Goal: Task Accomplishment & Management: Manage account settings

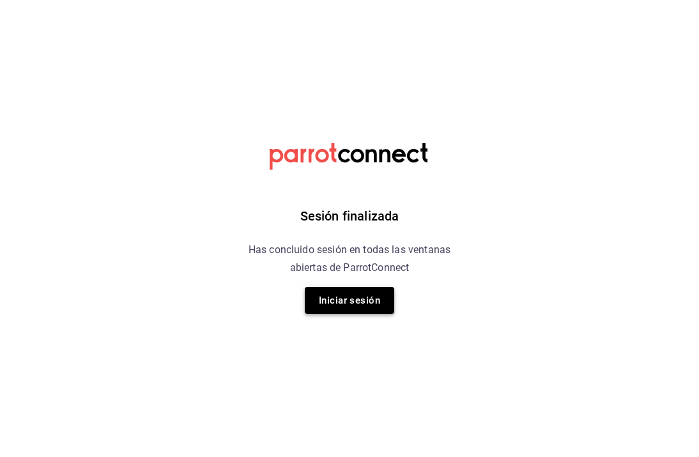
click at [378, 309] on button "Iniciar sesión" at bounding box center [350, 300] width 90 height 27
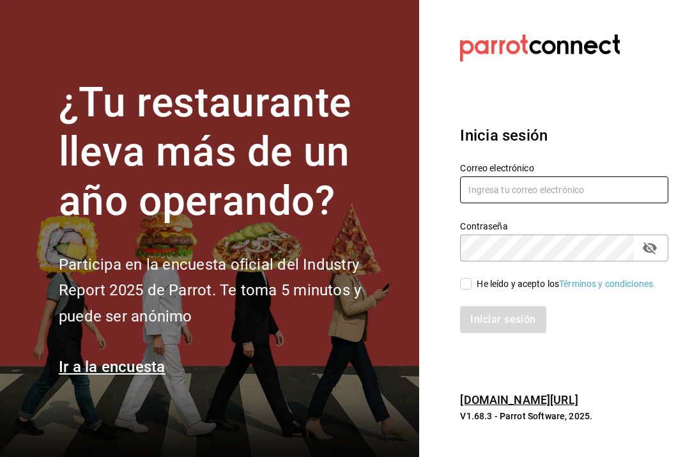
type input "[PERSON_NAME][EMAIL_ADDRESS][PERSON_NAME][DOMAIN_NAME]"
click at [471, 282] on input "He leído y acepto los Términos y condiciones." at bounding box center [466, 284] width 12 height 12
checkbox input "true"
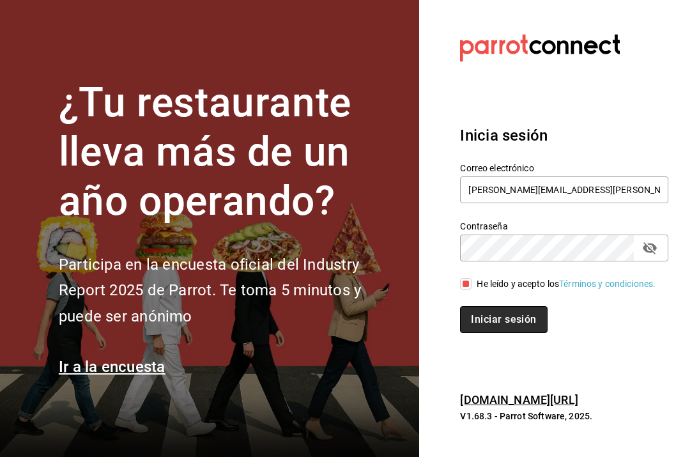
click at [479, 313] on button "Iniciar sesión" at bounding box center [503, 319] width 87 height 27
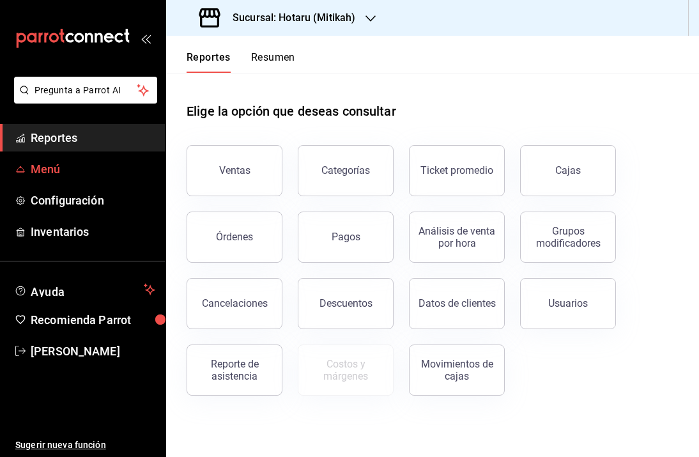
click at [60, 175] on span "Menú" at bounding box center [93, 168] width 125 height 17
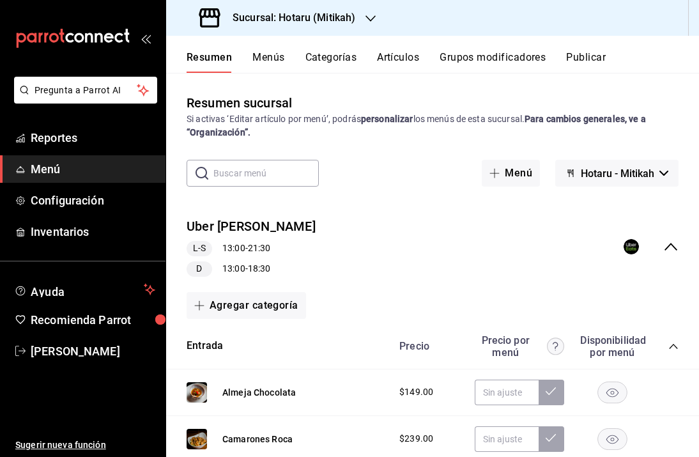
click at [332, 19] on h3 "Sucursal: Hotaru (Mitikah)" at bounding box center [288, 17] width 133 height 15
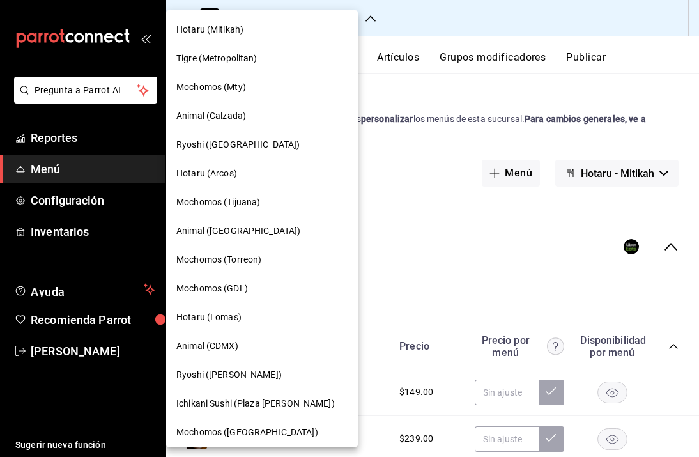
scroll to position [57, 0]
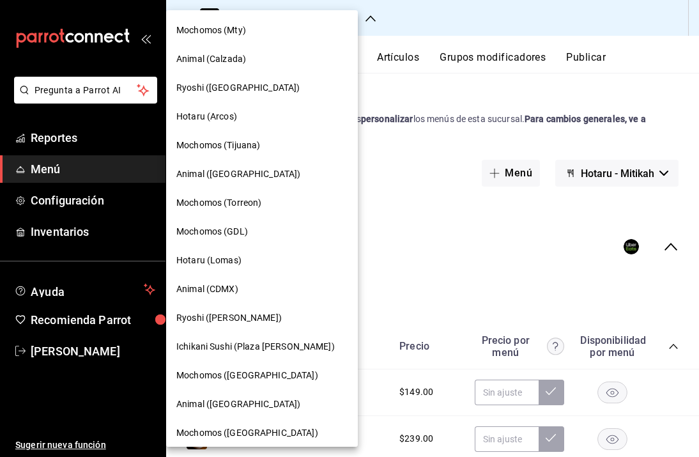
click at [224, 314] on span "Ryoshi ([PERSON_NAME])" at bounding box center [228, 317] width 105 height 13
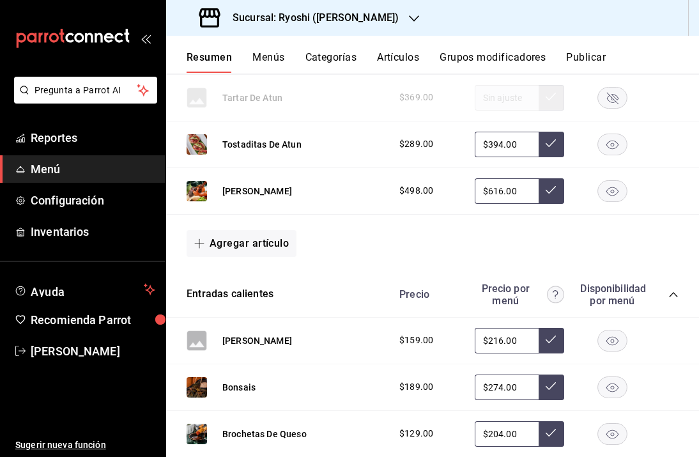
scroll to position [473, 0]
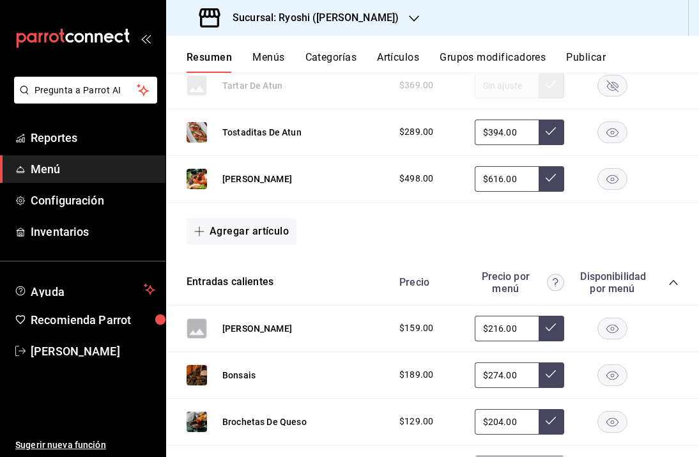
click at [325, 17] on h3 "Sucursal: Ryoshi (Polanco)" at bounding box center [310, 17] width 176 height 15
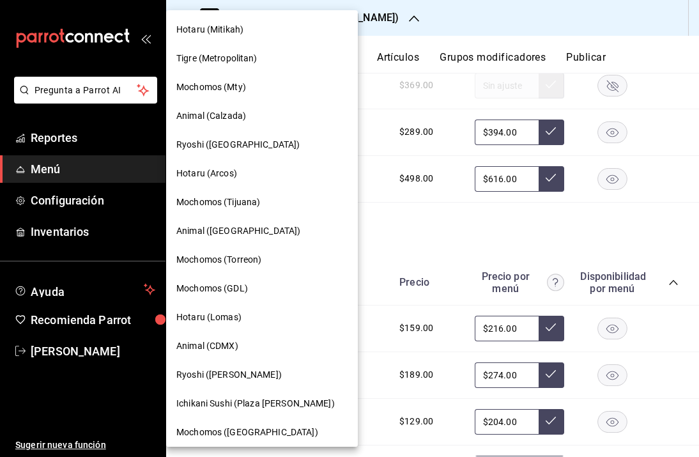
click at [228, 33] on span "Hotaru (Mitikah)" at bounding box center [209, 29] width 67 height 13
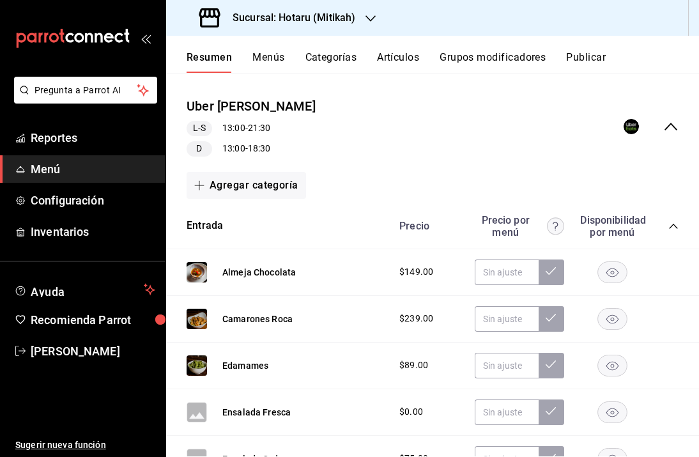
scroll to position [109, 0]
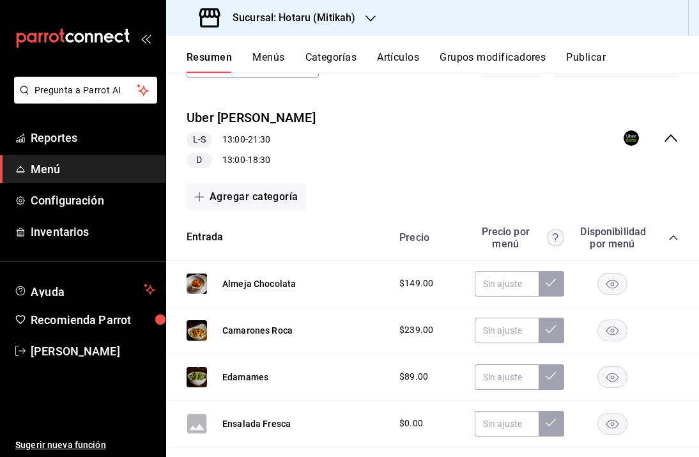
click at [664, 139] on icon "collapse-menu-row" at bounding box center [671, 137] width 15 height 15
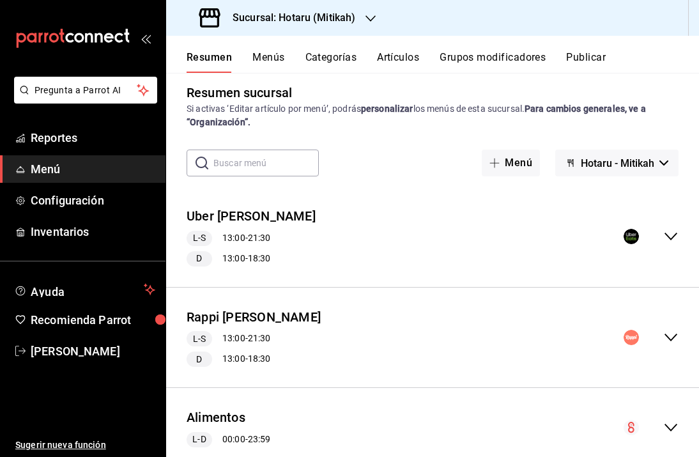
scroll to position [0, 0]
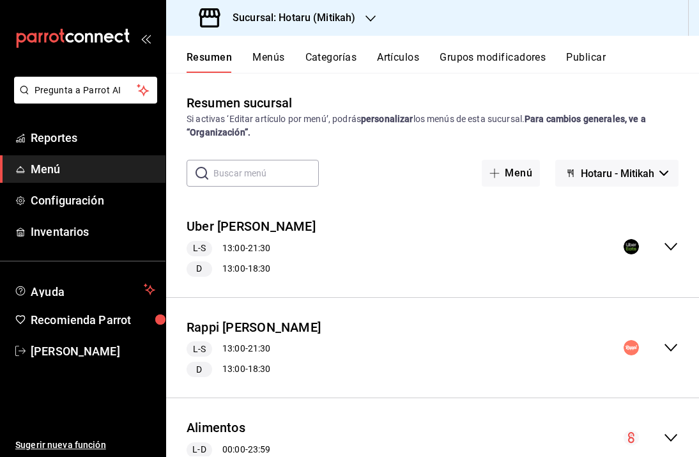
click at [292, 18] on h3 "Sucursal: Hotaru (Mitikah)" at bounding box center [288, 17] width 133 height 15
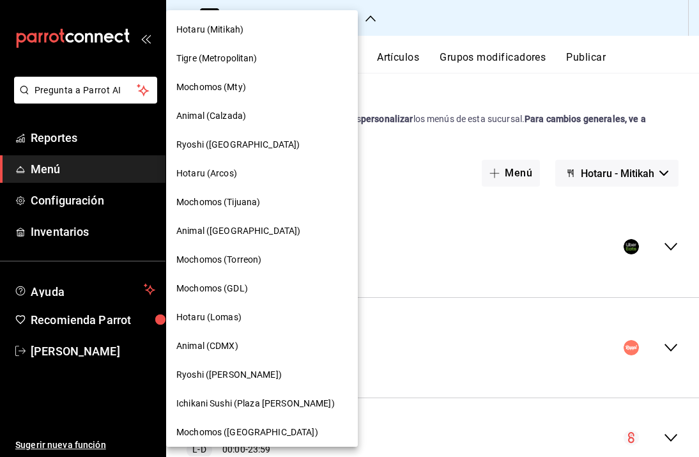
click at [497, 116] on div at bounding box center [349, 228] width 699 height 457
click at [637, 109] on div at bounding box center [349, 228] width 699 height 457
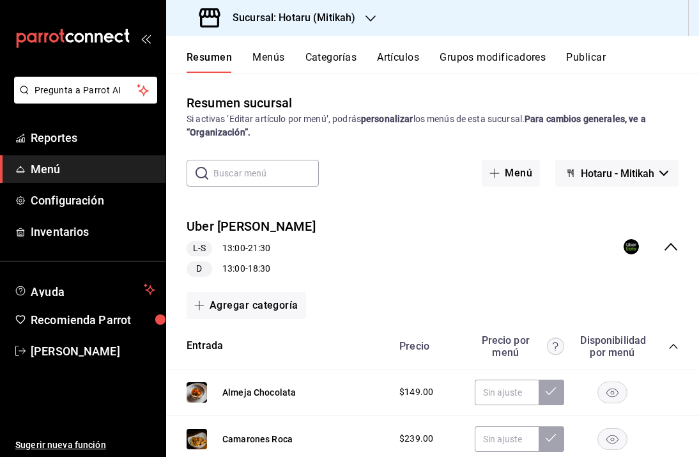
click at [331, 14] on h3 "Sucursal: Hotaru (Mitikah)" at bounding box center [288, 17] width 133 height 15
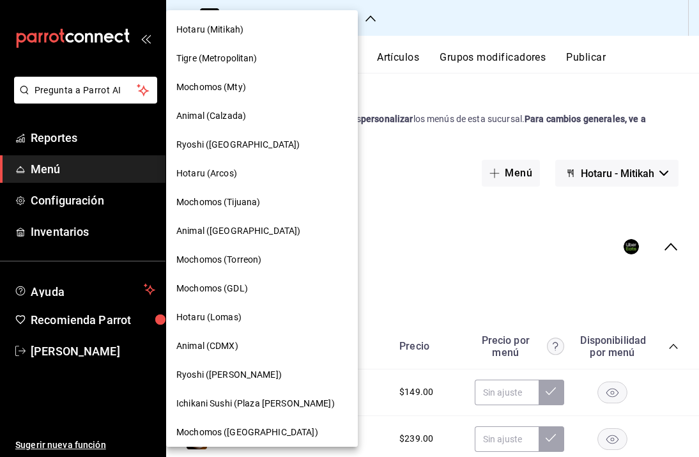
scroll to position [523, 0]
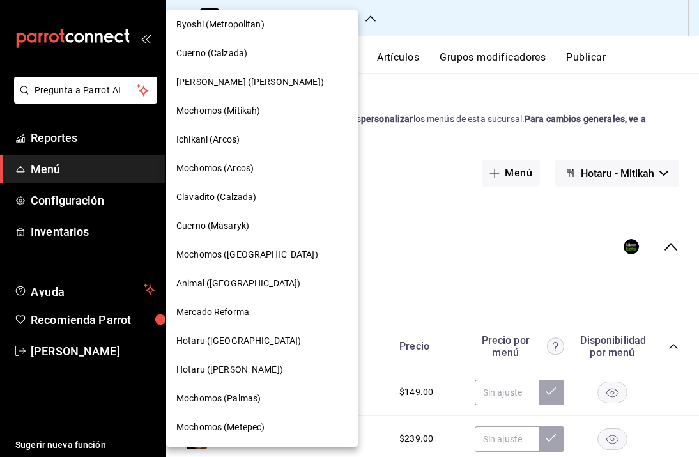
click at [231, 337] on span "Hotaru ([GEOGRAPHIC_DATA])" at bounding box center [238, 340] width 125 height 13
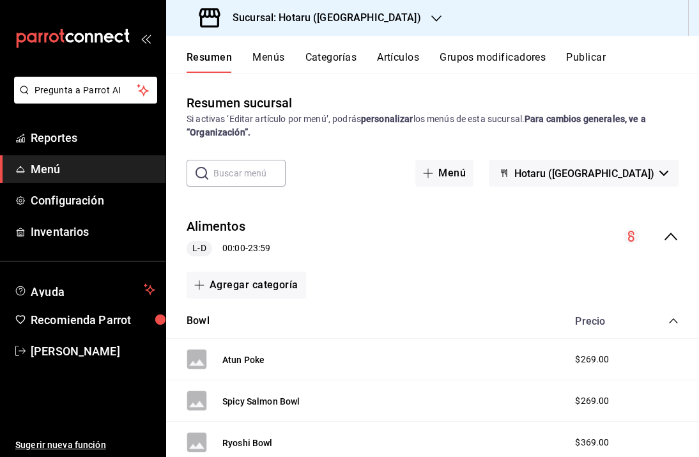
click at [664, 235] on icon "collapse-menu-row" at bounding box center [671, 236] width 15 height 15
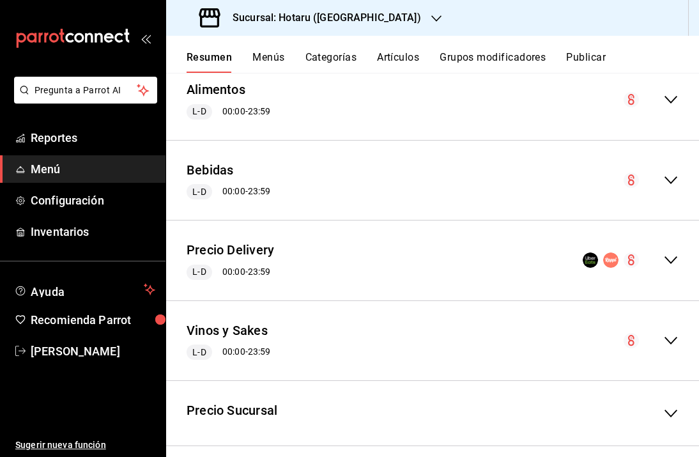
scroll to position [152, 0]
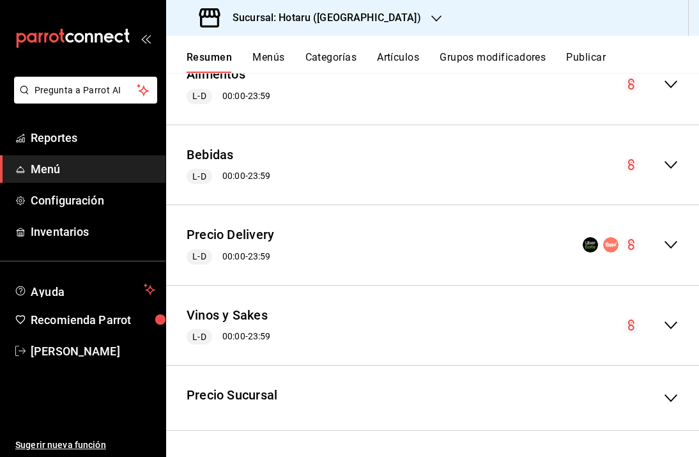
click at [665, 246] on icon "collapse-menu-row" at bounding box center [671, 244] width 15 height 15
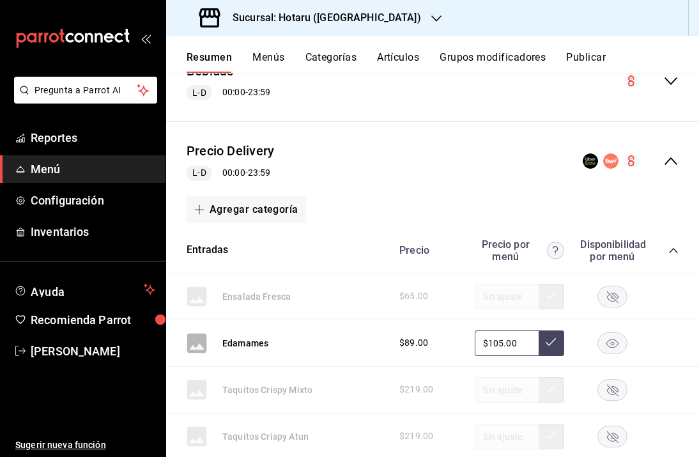
scroll to position [237, 0]
click at [664, 160] on icon "collapse-menu-row" at bounding box center [671, 160] width 15 height 15
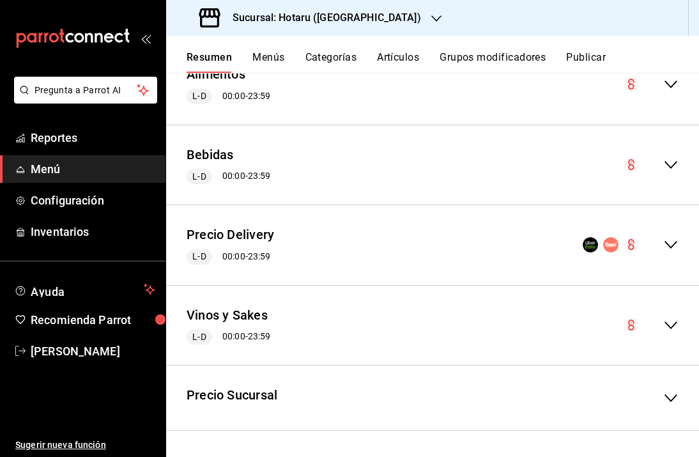
scroll to position [152, 0]
click at [217, 58] on button "Resumen" at bounding box center [209, 62] width 45 height 22
click at [268, 59] on button "Menús" at bounding box center [269, 62] width 32 height 22
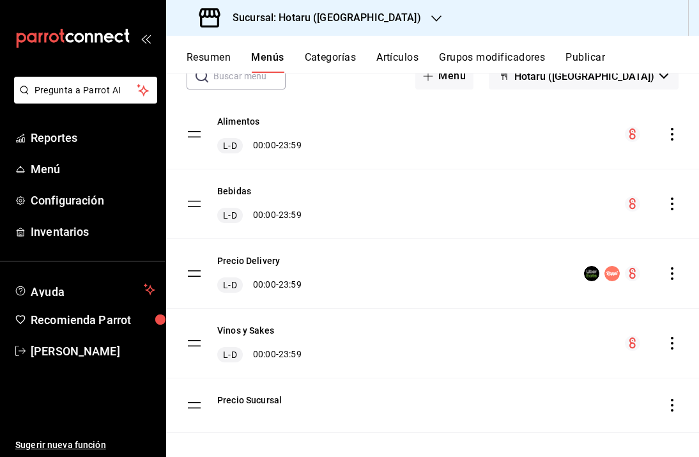
scroll to position [109, 0]
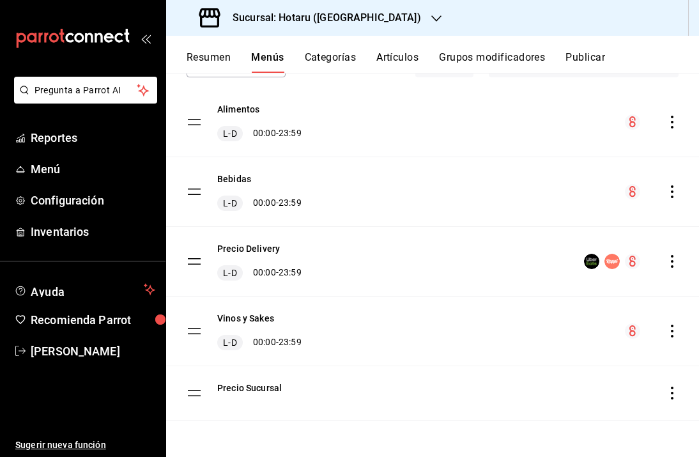
click at [666, 262] on icon "actions" at bounding box center [672, 261] width 13 height 13
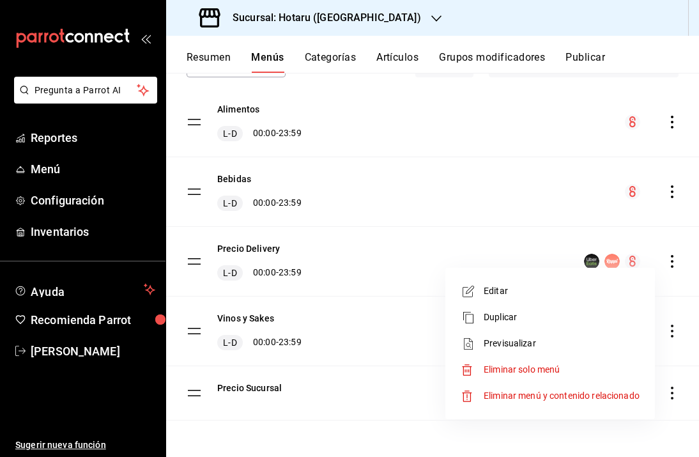
click at [664, 262] on div at bounding box center [349, 228] width 699 height 457
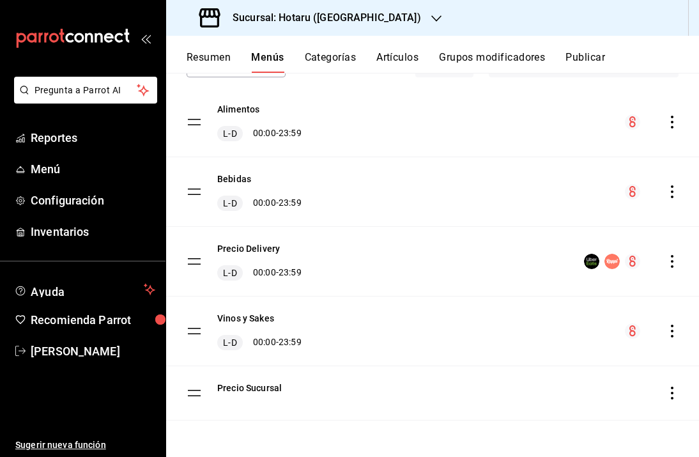
click at [666, 262] on icon "actions" at bounding box center [672, 261] width 13 height 13
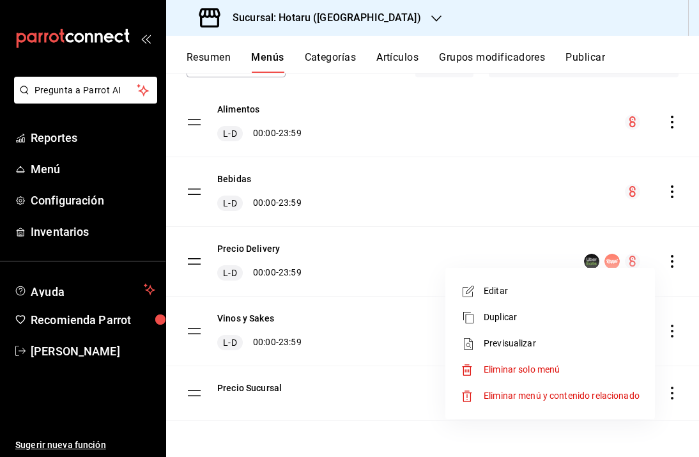
click at [510, 320] on span "Duplicar" at bounding box center [562, 317] width 156 height 13
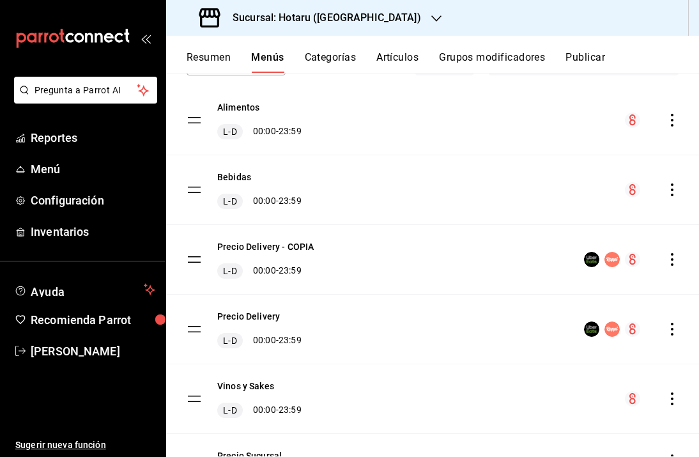
scroll to position [114, 0]
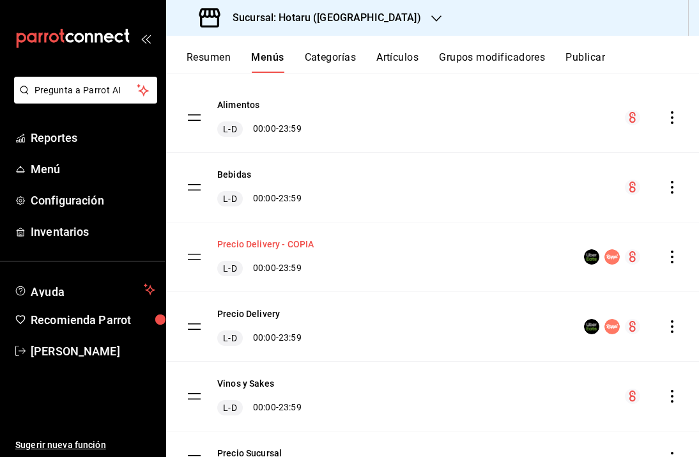
click at [283, 244] on button "Precio Delivery - COPIA" at bounding box center [265, 244] width 97 height 13
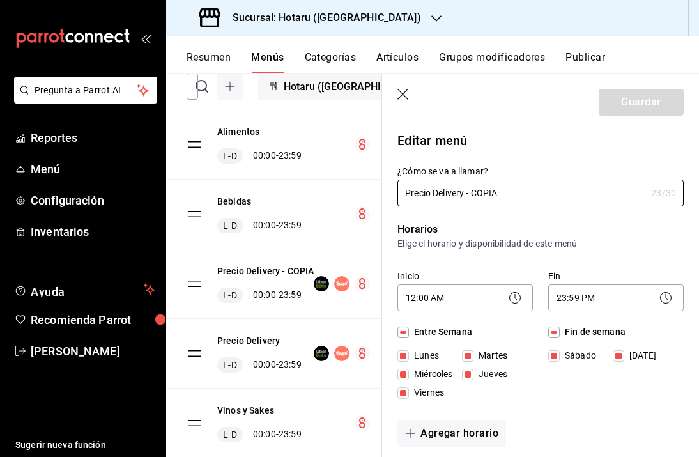
drag, startPoint x: 513, startPoint y: 192, endPoint x: 389, endPoint y: 188, distance: 124.8
click at [389, 188] on div "¿Cómo se va a llamar? Precio Delivery - COPIA 23 /30 ¿Cómo se va a llamar?" at bounding box center [533, 178] width 302 height 56
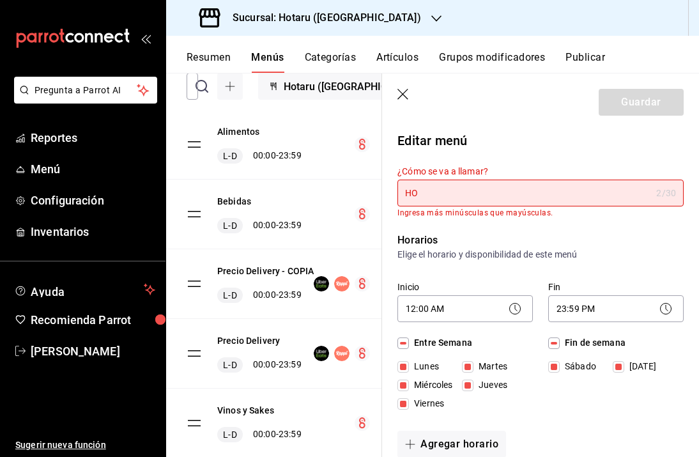
type input "H"
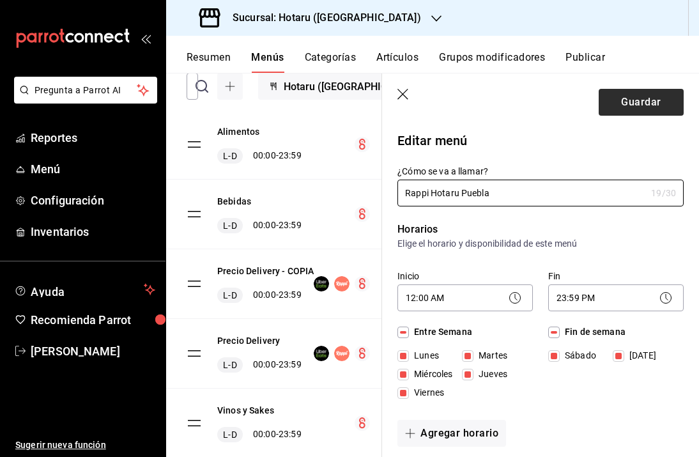
type input "Rappi Hotaru Puebla"
click at [617, 109] on button "Guardar" at bounding box center [641, 102] width 85 height 27
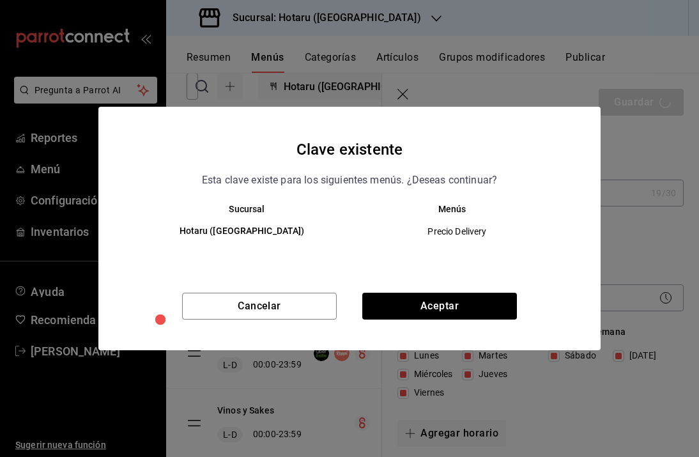
click at [419, 320] on div "Cancelar Aceptar" at bounding box center [349, 322] width 503 height 58
click at [419, 308] on button "Aceptar" at bounding box center [440, 306] width 155 height 27
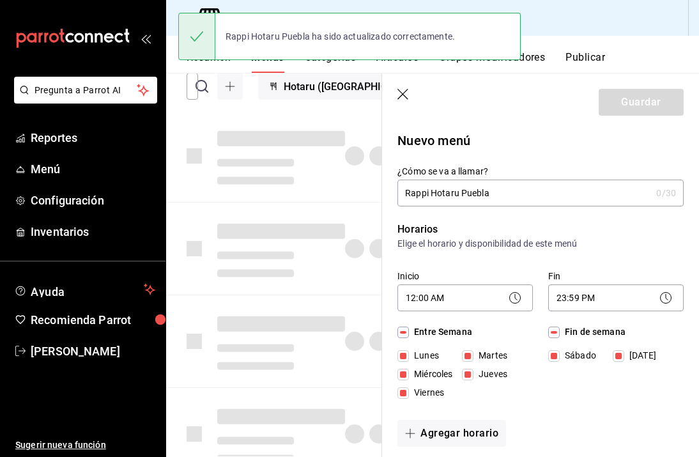
checkbox input "false"
type input "1755726428839"
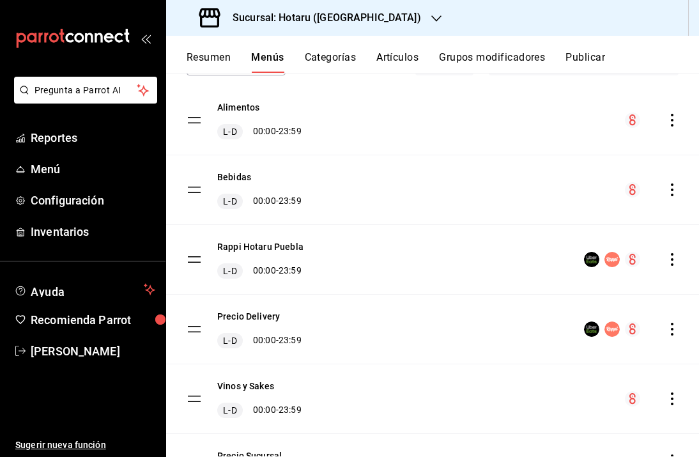
click at [666, 262] on icon "actions" at bounding box center [672, 259] width 13 height 13
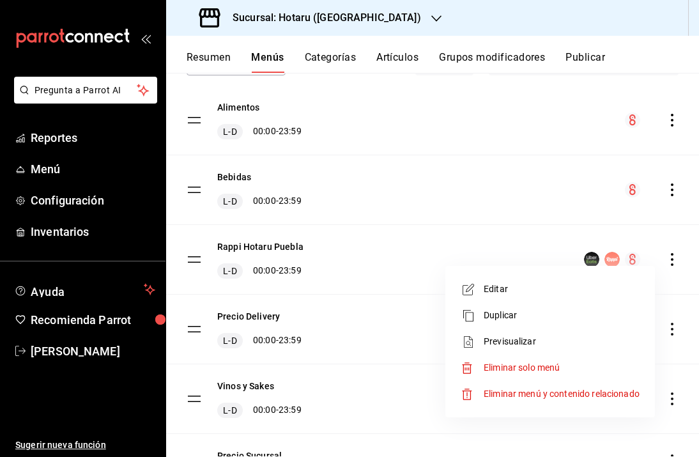
click at [524, 292] on span "Editar" at bounding box center [562, 289] width 156 height 13
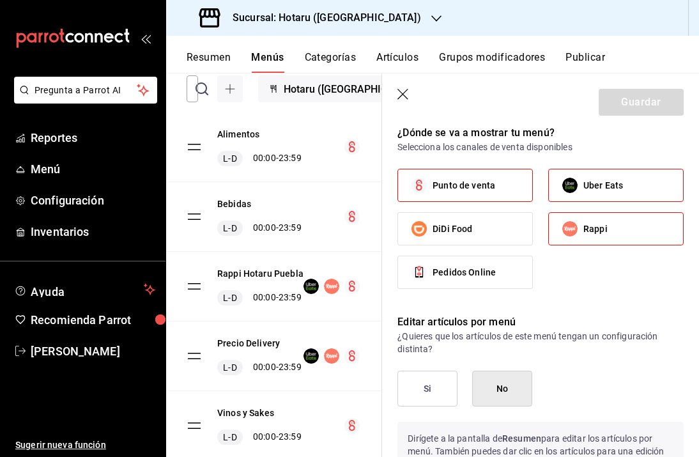
scroll to position [1513, 0]
click at [486, 189] on span "Punto de venta" at bounding box center [464, 184] width 63 height 13
click at [433, 189] on input "Punto de venta" at bounding box center [419, 184] width 27 height 27
checkbox input "false"
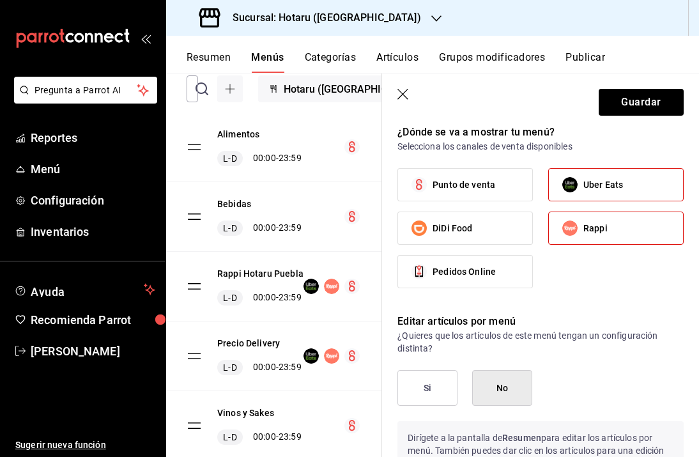
click at [584, 189] on span "Uber Eats" at bounding box center [604, 184] width 40 height 13
click at [582, 189] on input "Uber Eats" at bounding box center [570, 184] width 27 height 27
checkbox input "false"
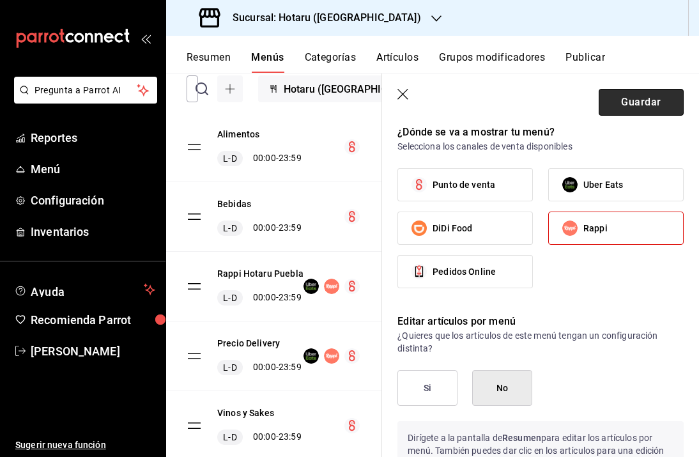
click at [646, 102] on button "Guardar" at bounding box center [641, 102] width 85 height 27
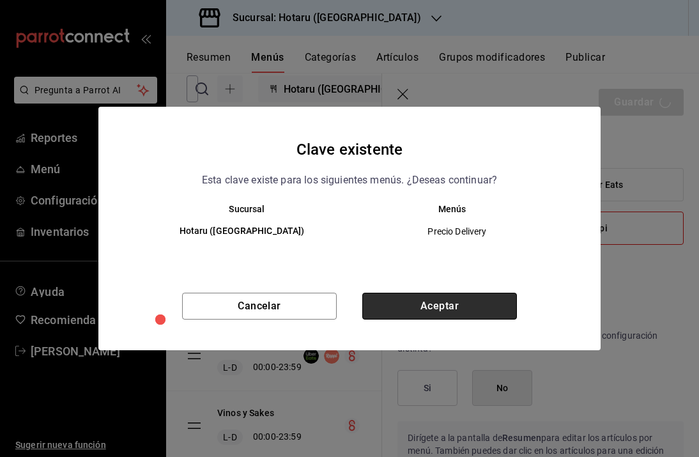
click at [433, 306] on button "Aceptar" at bounding box center [440, 306] width 155 height 27
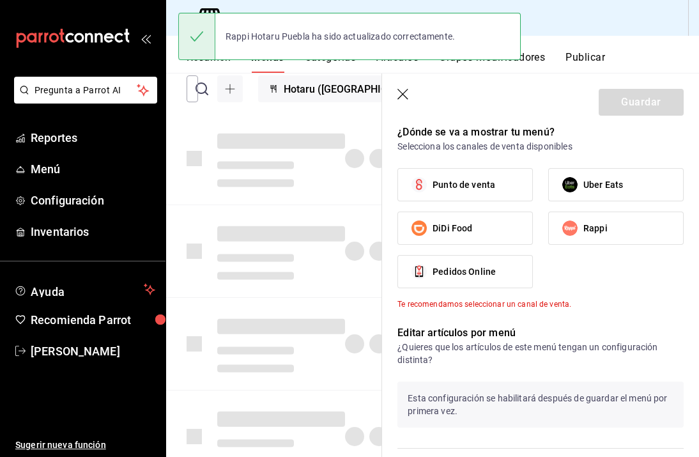
checkbox input "false"
type input "1755726457800"
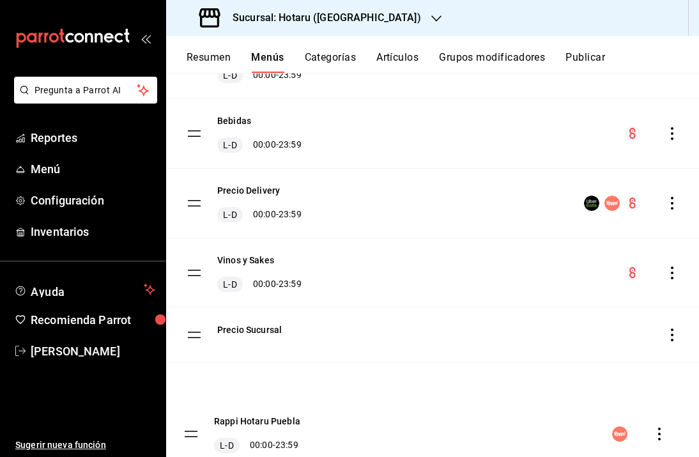
scroll to position [179, 0]
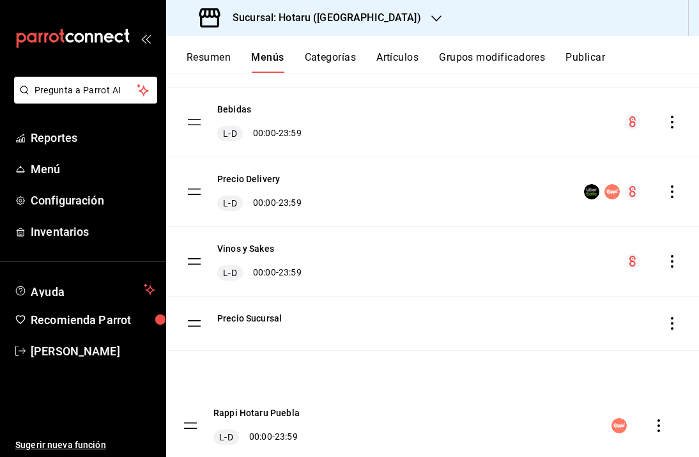
drag, startPoint x: 197, startPoint y: 204, endPoint x: 193, endPoint y: 403, distance: 198.9
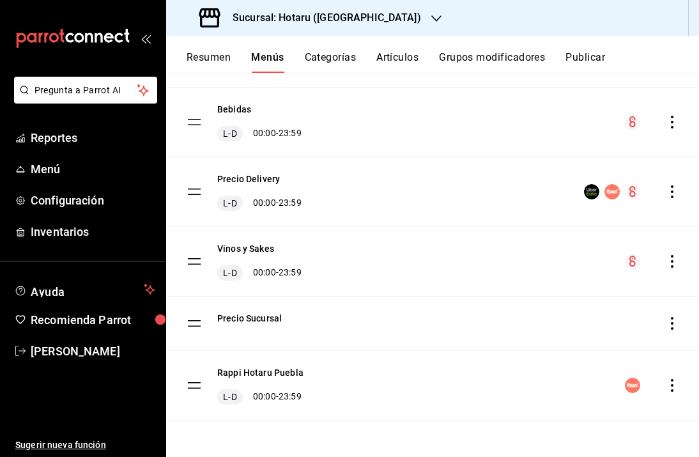
click at [277, 22] on h3 "Sucursal: Hotaru ([GEOGRAPHIC_DATA])" at bounding box center [321, 17] width 199 height 15
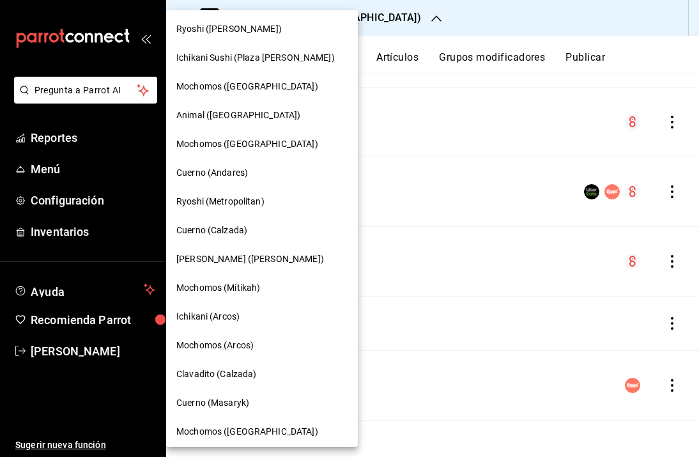
scroll to position [523, 0]
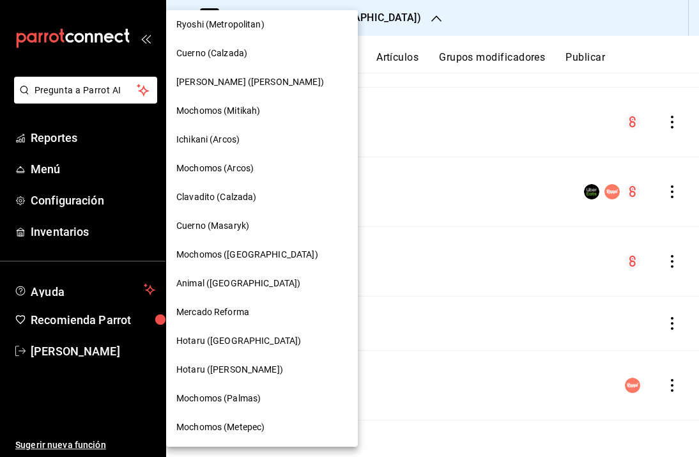
click at [228, 369] on span "Hotaru ([PERSON_NAME])" at bounding box center [229, 369] width 107 height 13
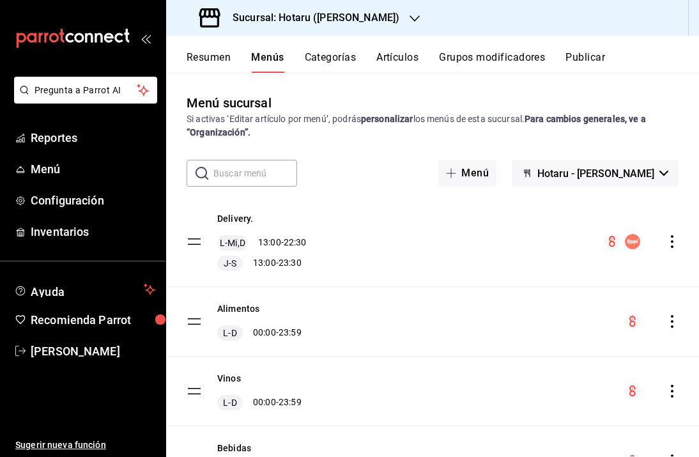
scroll to position [75, 0]
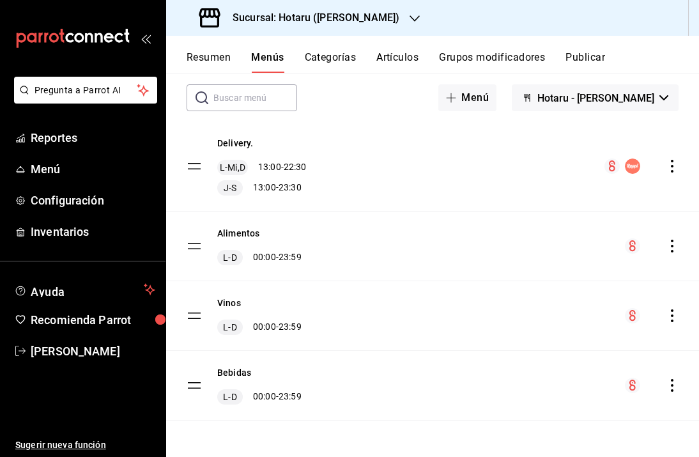
click at [213, 65] on button "Resumen" at bounding box center [209, 62] width 44 height 22
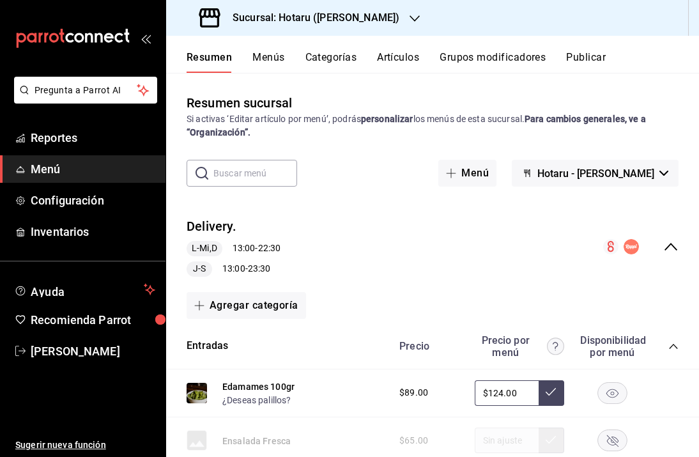
click at [274, 54] on button "Menús" at bounding box center [269, 62] width 32 height 22
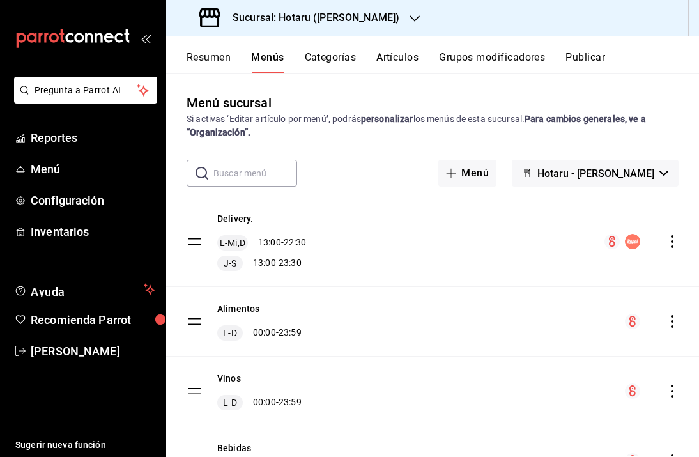
click at [322, 12] on h3 "Sucursal: Hotaru ([PERSON_NAME])" at bounding box center [310, 17] width 177 height 15
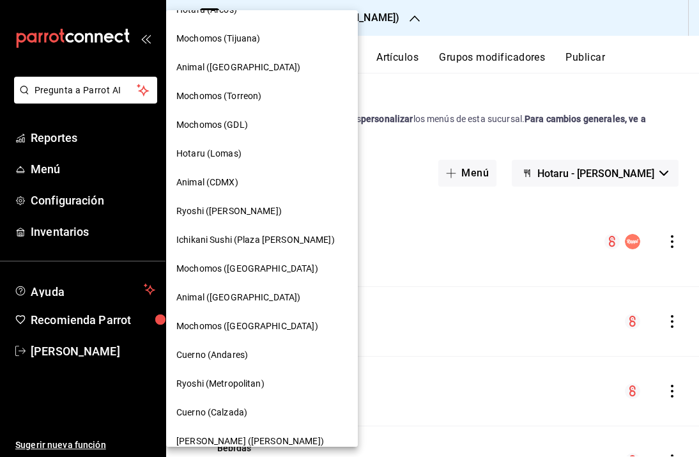
scroll to position [164, 0]
click at [230, 378] on span "Ryoshi (Metropolitan)" at bounding box center [220, 383] width 88 height 13
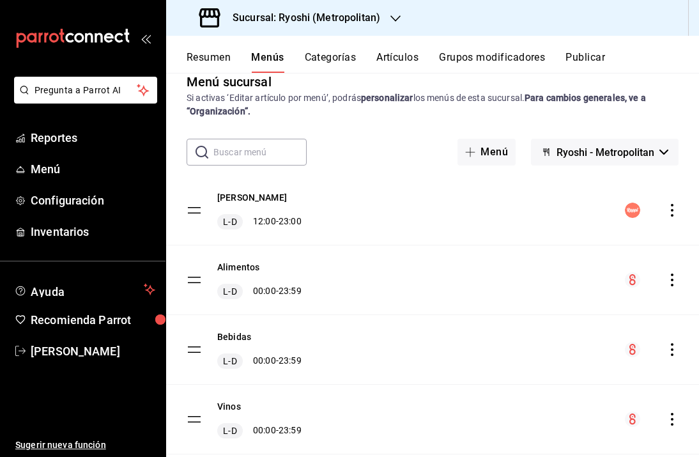
scroll to position [2, 0]
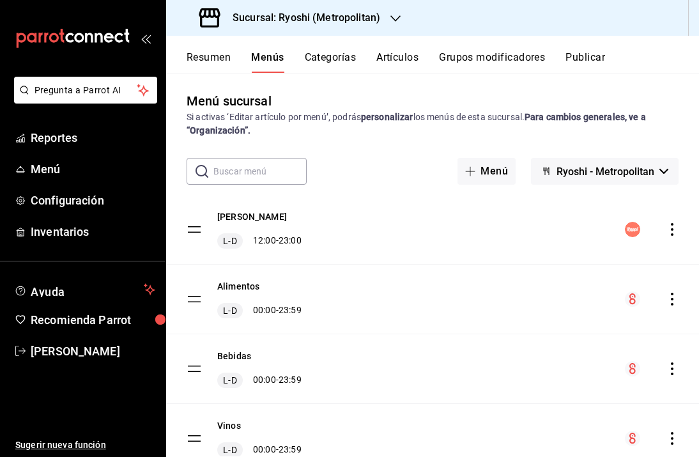
click at [667, 228] on icon "actions" at bounding box center [672, 229] width 13 height 13
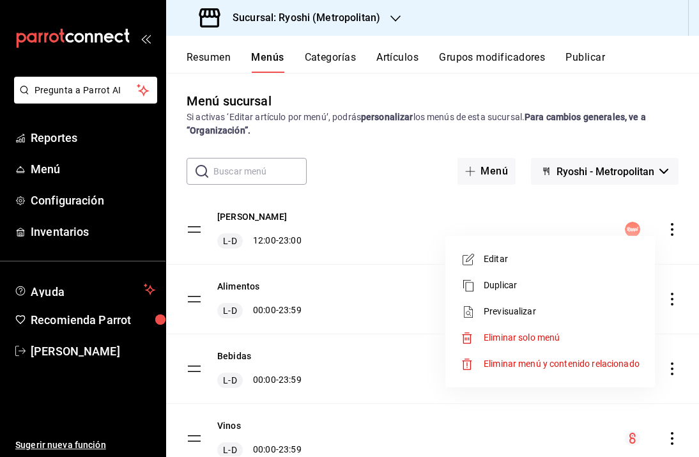
click at [663, 228] on div at bounding box center [349, 228] width 699 height 457
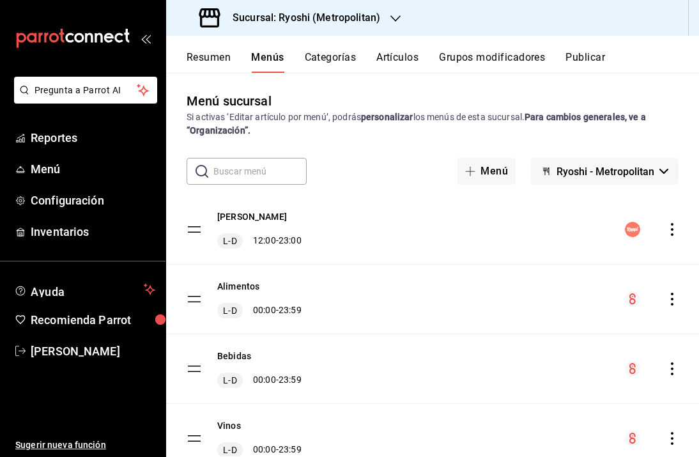
scroll to position [0, 0]
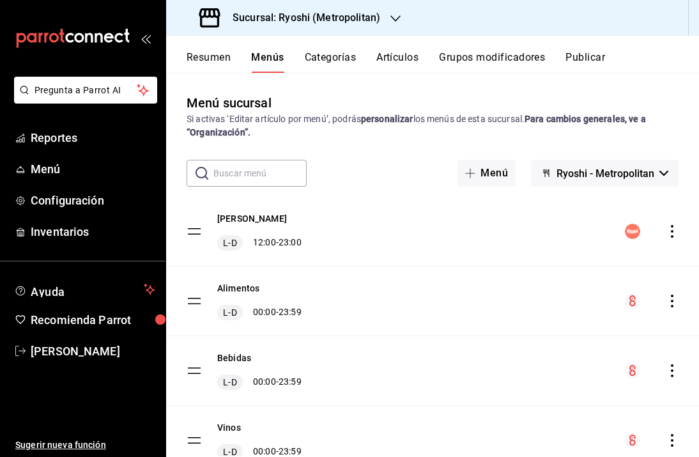
click at [210, 55] on button "Resumen" at bounding box center [209, 62] width 44 height 22
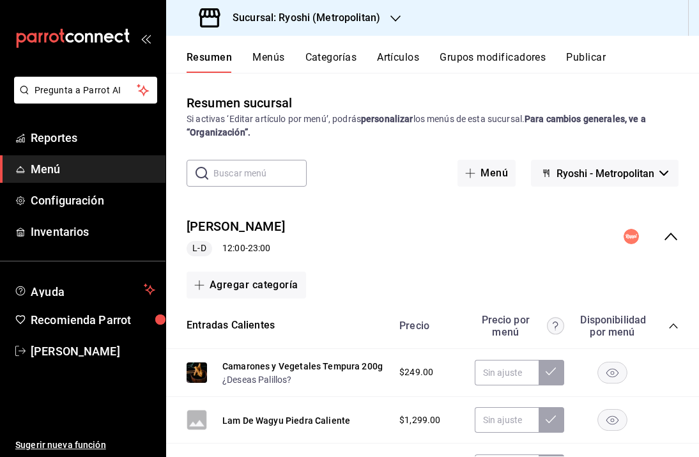
click at [325, 7] on div "Sucursal: Ryoshi (Metropolitan)" at bounding box center [291, 18] width 230 height 36
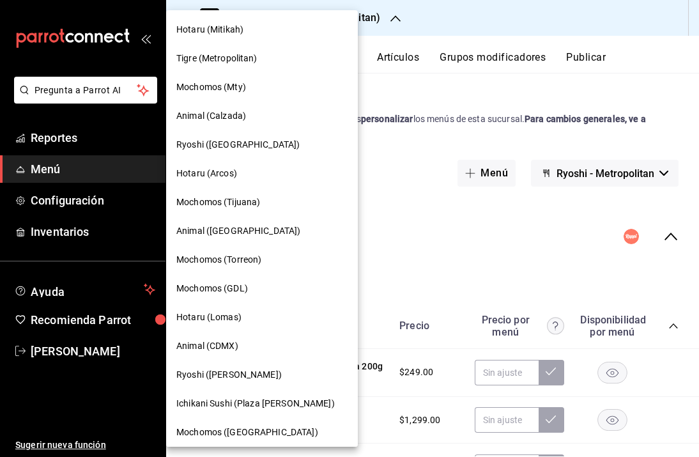
click at [243, 61] on span "Tigre (Metropolitan)" at bounding box center [216, 58] width 81 height 13
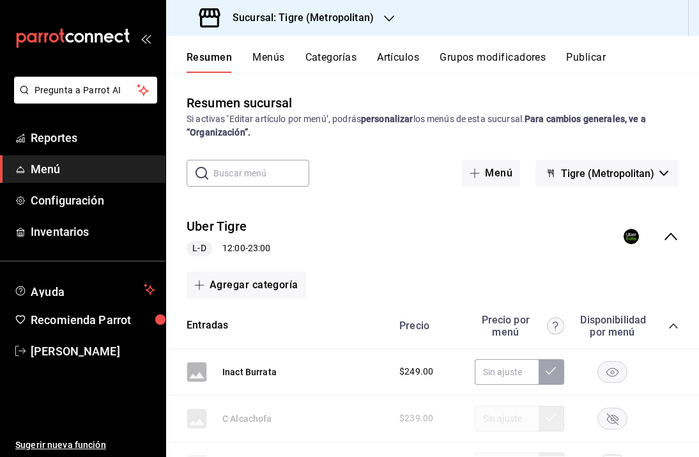
click at [271, 56] on button "Menús" at bounding box center [269, 62] width 32 height 22
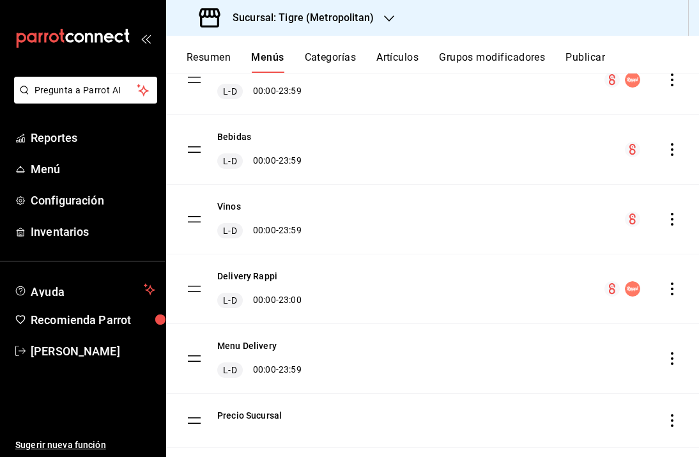
scroll to position [318, 0]
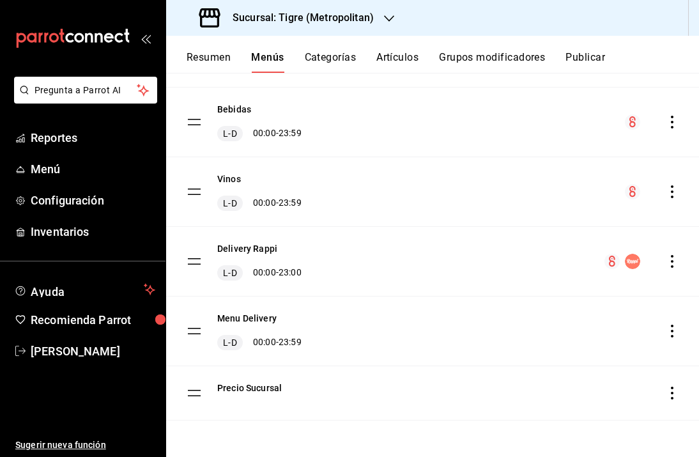
click at [212, 72] on div "Resumen Menús Categorías Artículos Grupos modificadores Publicar Menú sucursal …" at bounding box center [432, 246] width 533 height 421
click at [212, 60] on button "Resumen" at bounding box center [209, 62] width 44 height 22
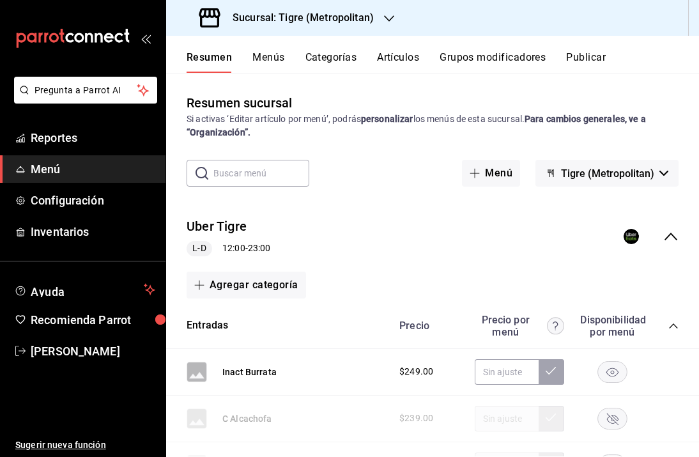
click at [664, 239] on icon "collapse-menu-row" at bounding box center [671, 236] width 15 height 15
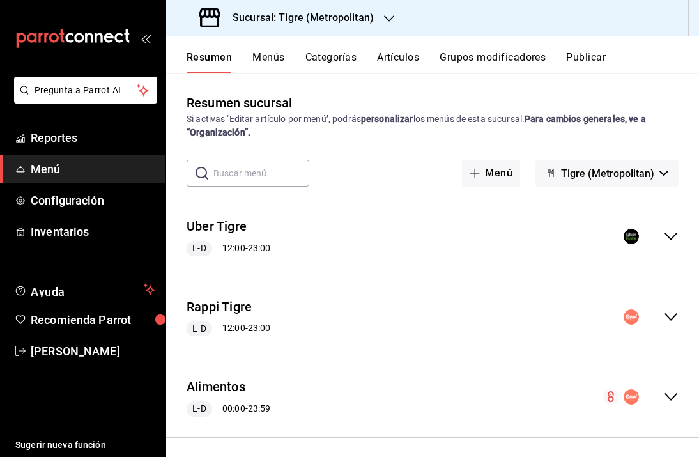
click at [276, 61] on button "Menús" at bounding box center [269, 62] width 32 height 22
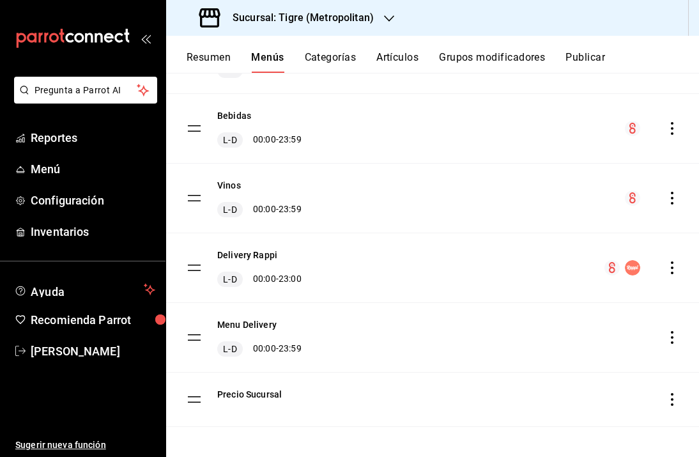
scroll to position [318, 0]
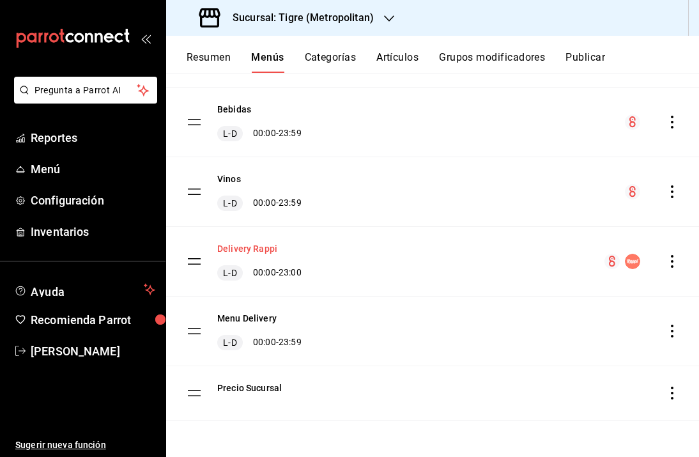
click at [261, 251] on button "Delivery Rappi" at bounding box center [247, 248] width 60 height 13
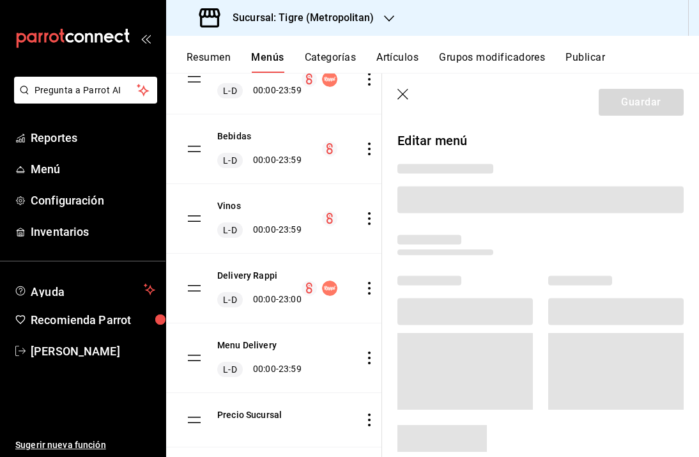
click at [405, 97] on icon "button" at bounding box center [404, 95] width 13 height 13
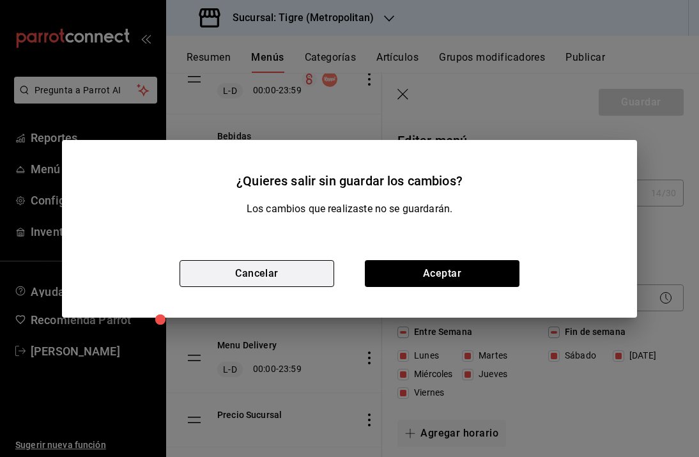
click at [257, 275] on button "Cancelar" at bounding box center [257, 273] width 155 height 27
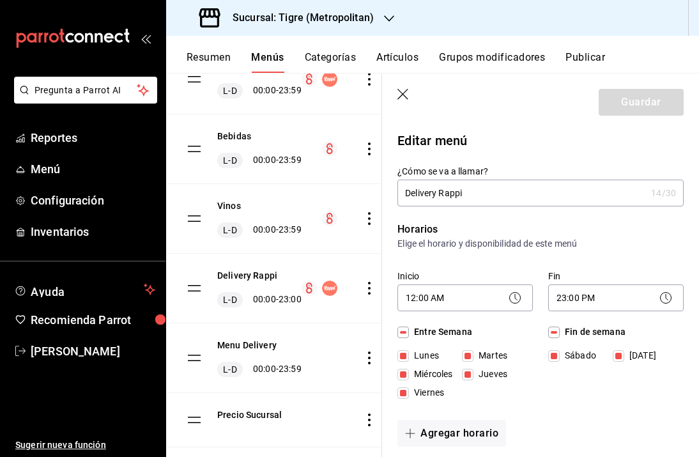
click at [412, 93] on header "Guardar" at bounding box center [540, 100] width 317 height 52
click at [400, 95] on icon "button" at bounding box center [404, 95] width 13 height 13
checkbox input "false"
type input "1755726697000"
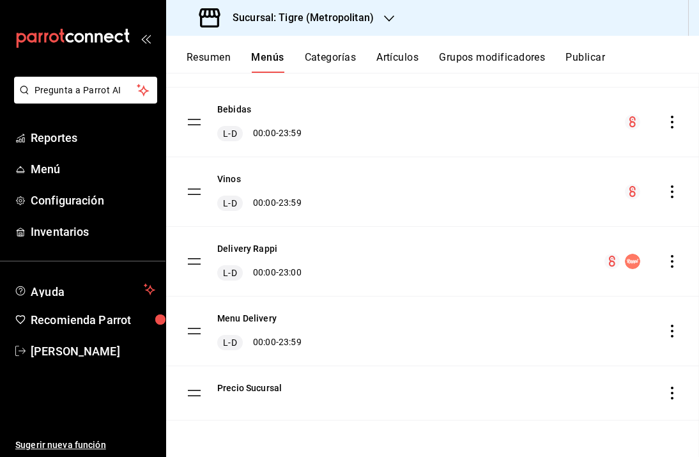
checkbox input "false"
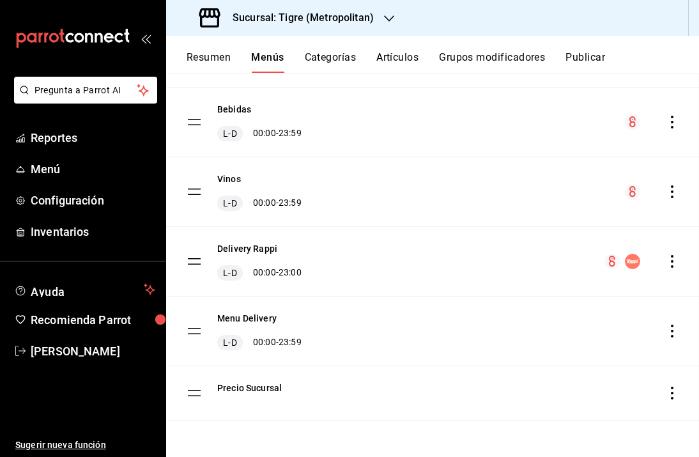
checkbox input "false"
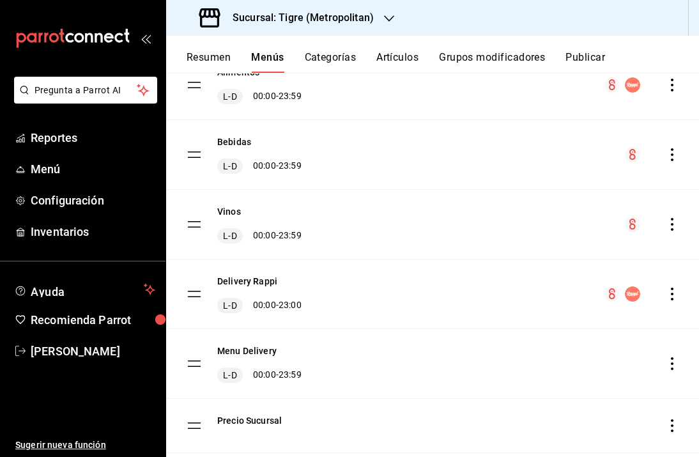
scroll to position [285, 0]
click at [409, 53] on button "Artículos" at bounding box center [398, 62] width 42 height 22
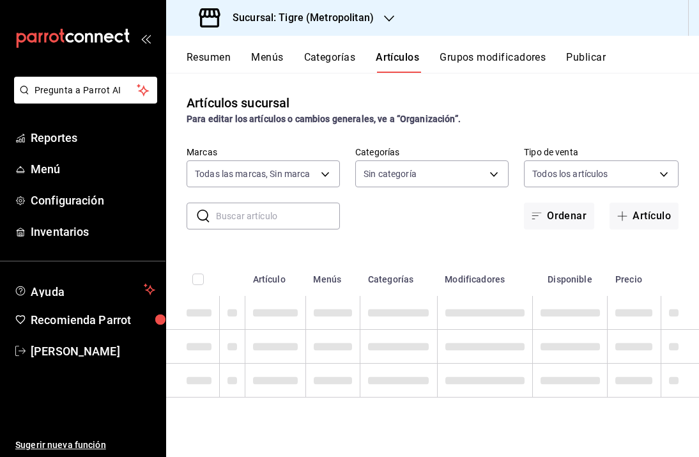
type input "d2a20516-989b-40fe-838d-c8b0b31ef0ff"
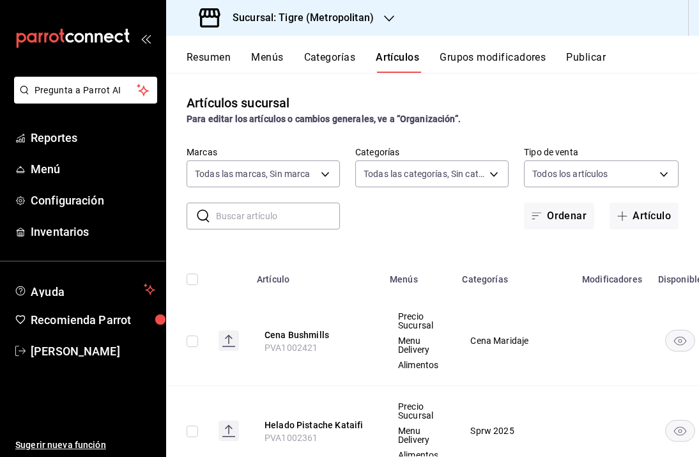
type input "95de3a49-3e71-4222-9a00-2b077991daeb,0ce31c32-a5a6-498b-be74-31ce48fb35ae,30be1…"
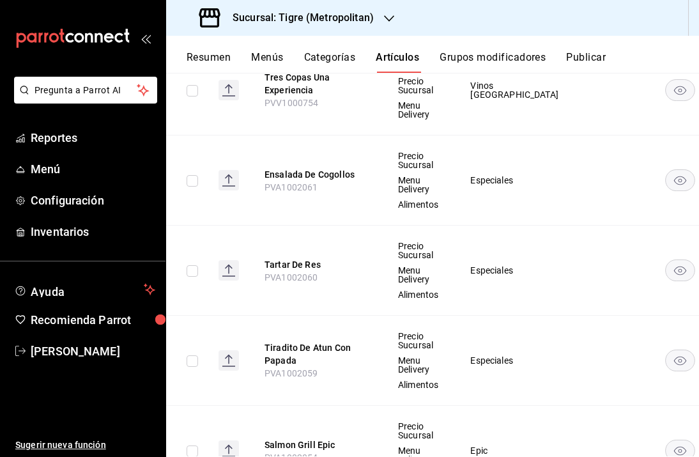
scroll to position [470, 0]
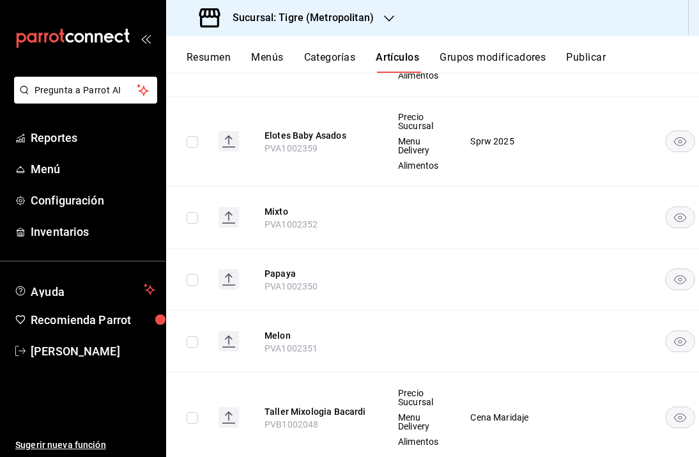
click at [332, 58] on button "Categorías" at bounding box center [330, 62] width 52 height 22
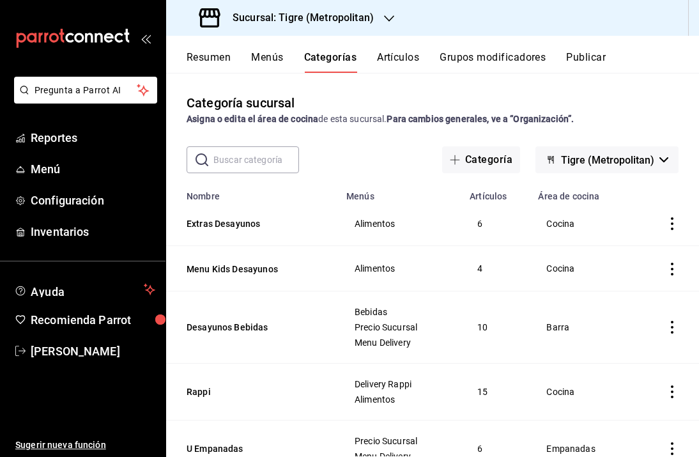
click at [208, 62] on button "Resumen" at bounding box center [209, 62] width 44 height 22
